Goal: Information Seeking & Learning: Check status

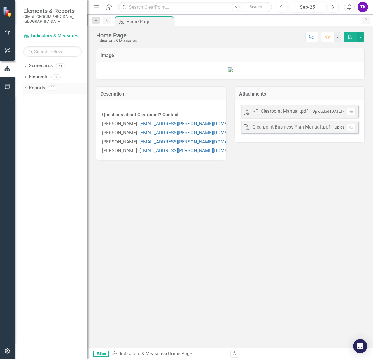
click at [31, 86] on link "Reports" at bounding box center [37, 88] width 16 height 7
click at [26, 87] on icon "Dropdown" at bounding box center [25, 88] width 4 height 3
click at [26, 61] on div "Dropdown Scorecards 51" at bounding box center [55, 66] width 64 height 11
click at [26, 65] on icon "Dropdown" at bounding box center [25, 66] width 4 height 3
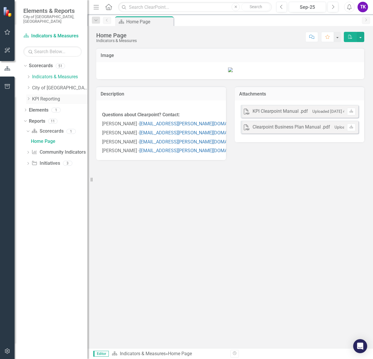
click at [31, 97] on div "Dropdown" at bounding box center [29, 99] width 6 height 5
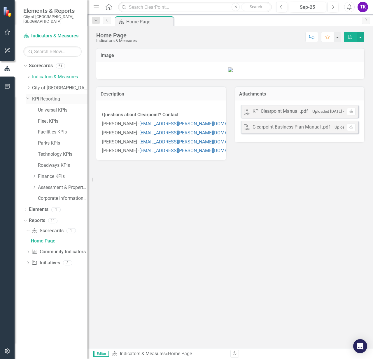
click at [42, 96] on link "KPI Reporting" at bounding box center [59, 99] width 55 height 7
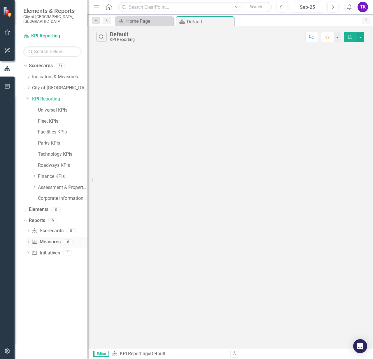
click at [28, 237] on div "Dropdown Measure Measures 6" at bounding box center [57, 242] width 62 height 11
click at [29, 241] on icon "Dropdown" at bounding box center [28, 242] width 4 height 3
click at [27, 230] on icon "Dropdown" at bounding box center [28, 231] width 4 height 3
click at [29, 251] on icon "Dropdown" at bounding box center [28, 252] width 4 height 3
click at [52, 142] on div "Parks KPIs" at bounding box center [63, 143] width 50 height 10
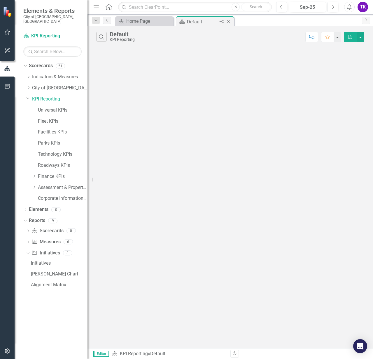
click at [227, 21] on icon "Close" at bounding box center [229, 21] width 6 height 5
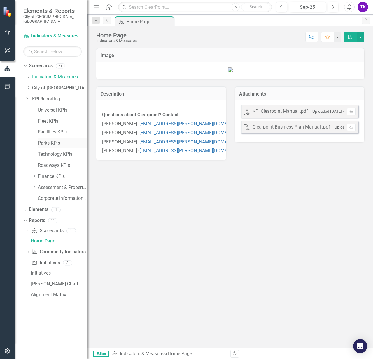
click at [49, 140] on link "Parks KPIs" at bounding box center [63, 143] width 50 height 7
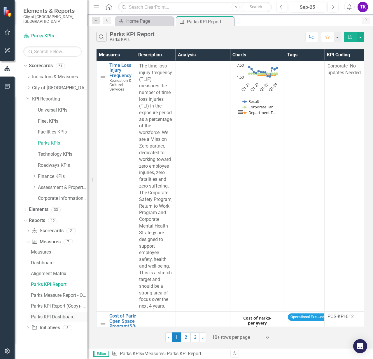
click at [40, 314] on div "Parks KPI Dashboard" at bounding box center [59, 316] width 57 height 5
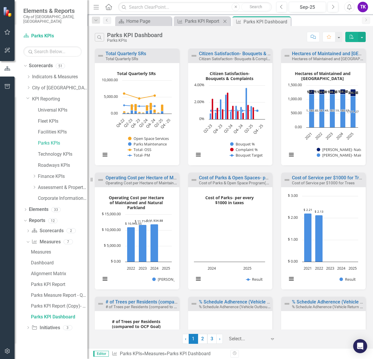
click at [224, 20] on icon at bounding box center [225, 21] width 3 height 3
click at [321, 51] on link "Hectares of Maintained and [GEOGRAPHIC_DATA]" at bounding box center [344, 54] width 105 height 6
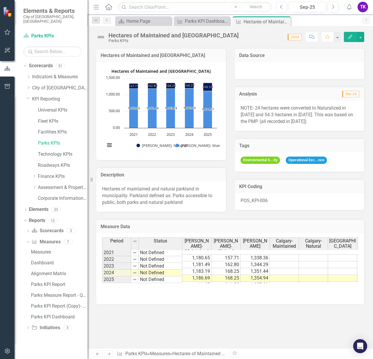
click at [193, 202] on div "Hectares of maintained and natural parkland in municipality. Parkland defined a…" at bounding box center [161, 196] width 130 height 30
drag, startPoint x: 184, startPoint y: 202, endPoint x: 147, endPoint y: 196, distance: 37.6
click at [148, 196] on div "Hectares of maintained and natural parkland in municipality. Parkland defined a…" at bounding box center [161, 196] width 130 height 30
click at [286, 21] on icon "Close" at bounding box center [286, 21] width 6 height 5
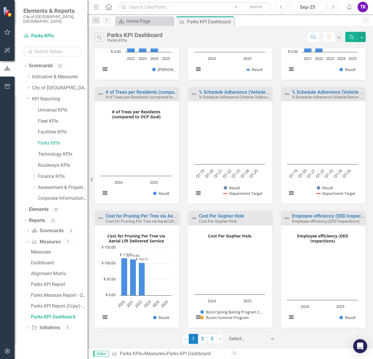
scroll to position [215, 0]
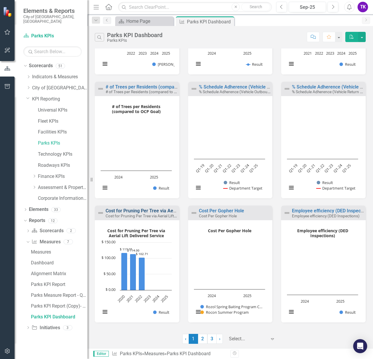
click at [136, 210] on link "Cost for Pruning Per Tree via Aerial Lift Delivered Service" at bounding box center [166, 211] width 121 height 6
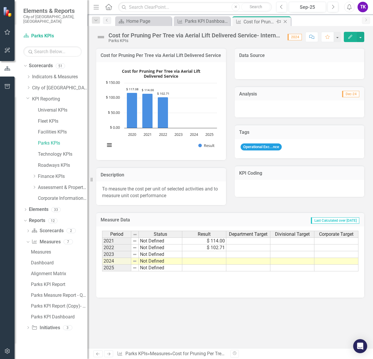
click at [286, 21] on icon "Close" at bounding box center [286, 21] width 6 height 5
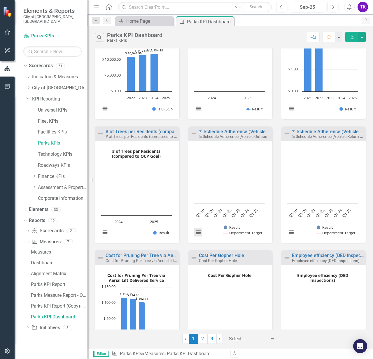
scroll to position [215, 0]
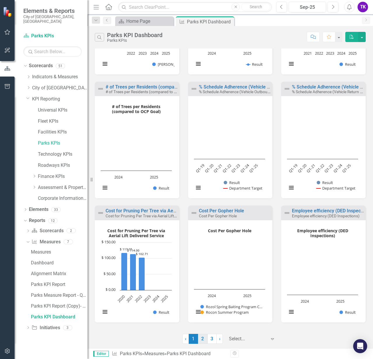
click at [203, 338] on link "2" at bounding box center [202, 339] width 9 height 10
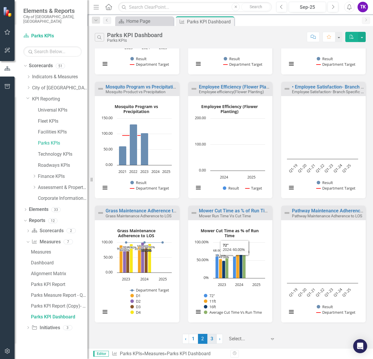
click at [213, 338] on link "3" at bounding box center [212, 339] width 9 height 10
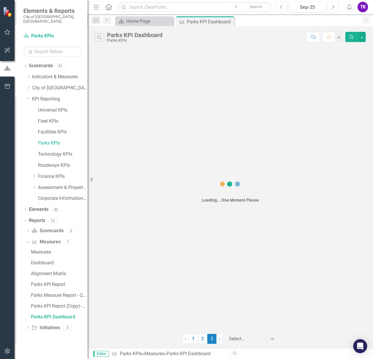
scroll to position [0, 0]
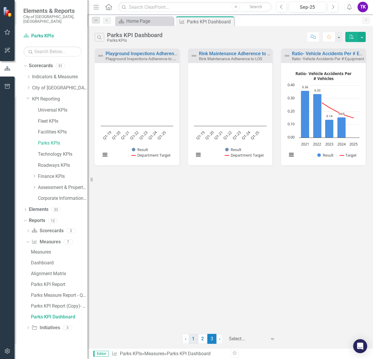
click at [194, 340] on link "1" at bounding box center [193, 339] width 9 height 10
